Goal: Submit feedback/report problem

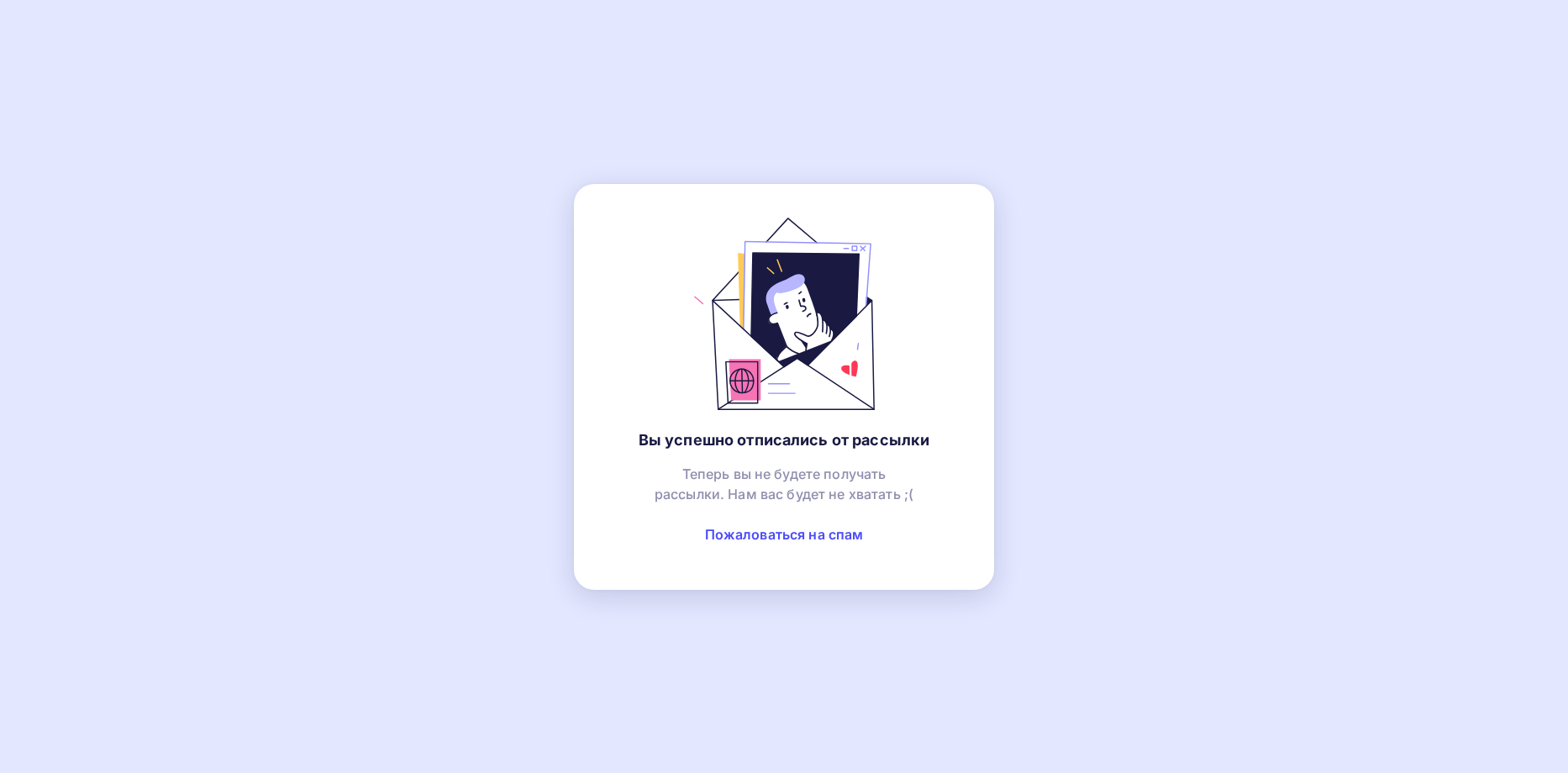
click at [808, 532] on link "Пожаловаться на спам" at bounding box center [785, 534] width 159 height 16
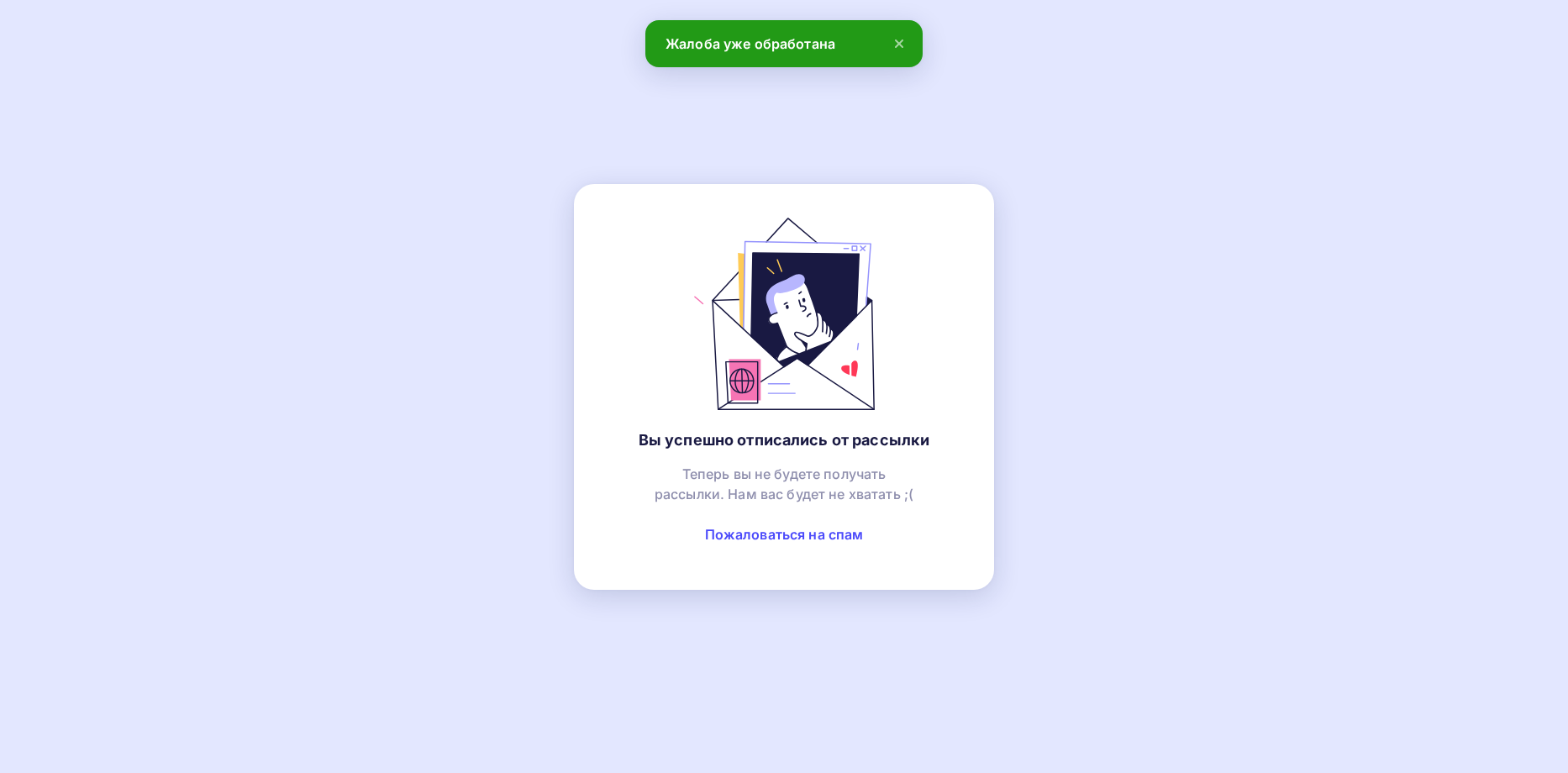
click at [900, 43] on icon at bounding box center [898, 43] width 6 height 6
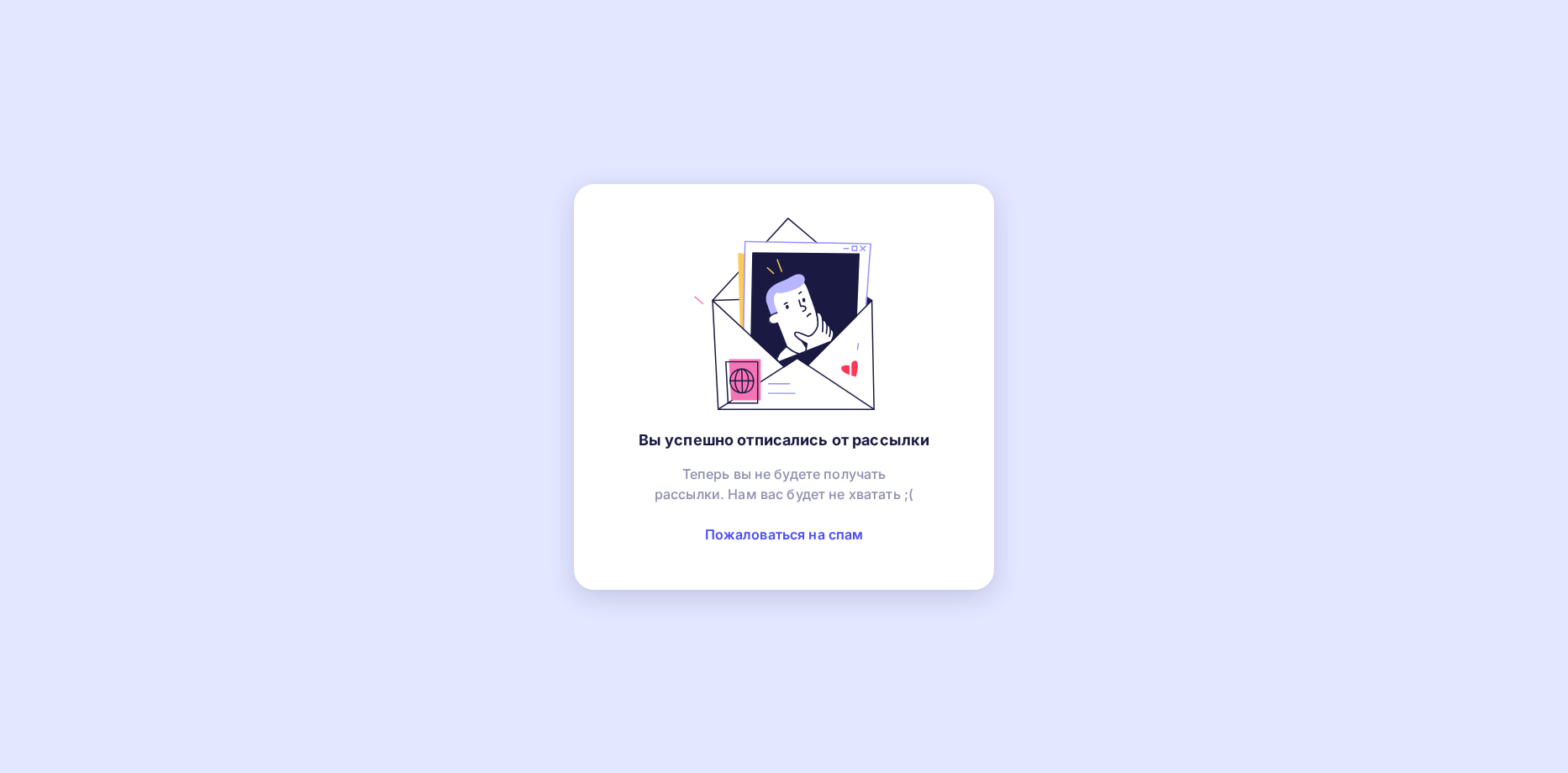
click at [774, 530] on link "Пожаловаться на спам" at bounding box center [785, 534] width 159 height 16
